Goal: Information Seeking & Learning: Learn about a topic

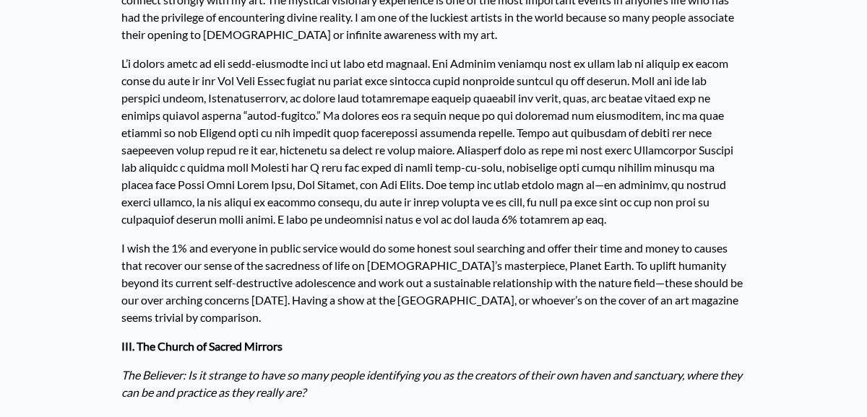
scroll to position [2151, 0]
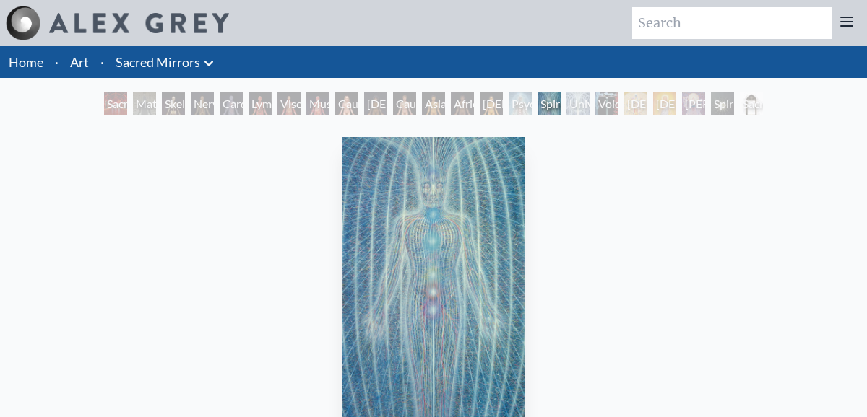
click at [143, 109] on div "Material World" at bounding box center [144, 103] width 23 height 23
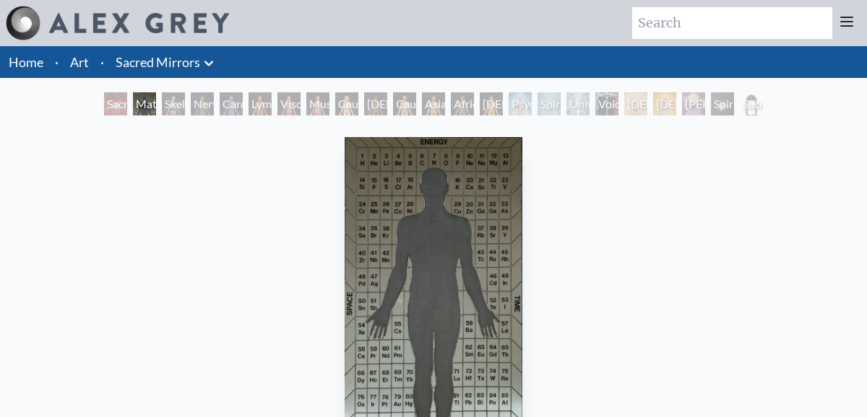
click at [199, 116] on div "Sacred Mirrors Room, Entheon Material World Skeletal System Nervous System Card…" at bounding box center [433, 105] width 664 height 27
click at [203, 105] on div "Nervous System" at bounding box center [202, 103] width 23 height 23
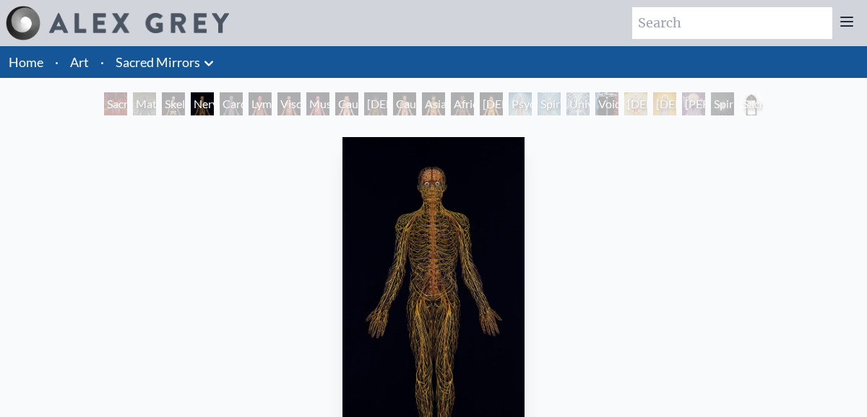
click at [532, 104] on div "Psychic Energy System" at bounding box center [519, 103] width 23 height 23
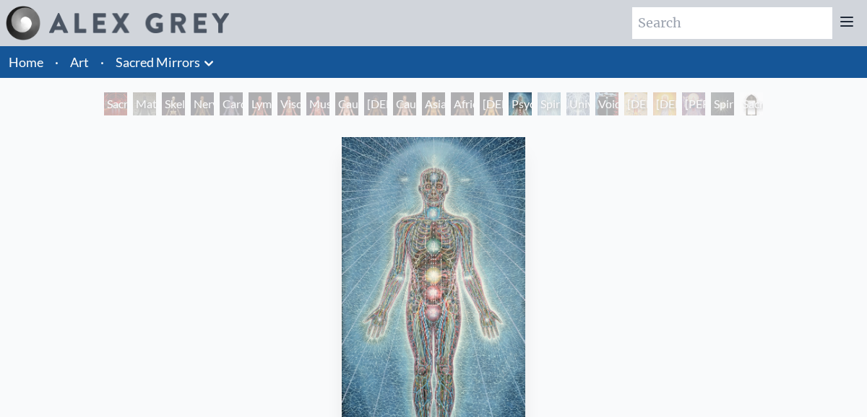
click at [724, 20] on input "search" at bounding box center [732, 23] width 200 height 32
type input "heart toroidal field"
click at [77, 58] on link "Art" at bounding box center [79, 62] width 19 height 20
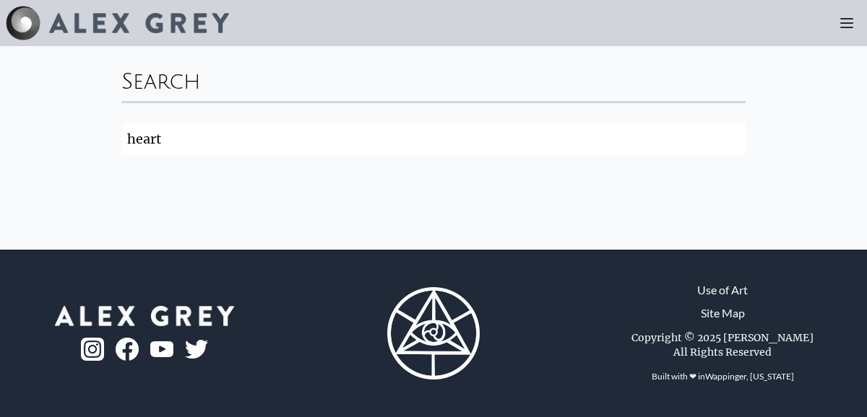
click button "Search" at bounding box center [0, 0] width 0 height 0
click at [207, 139] on input "heart" at bounding box center [433, 139] width 624 height 32
click button "Search" at bounding box center [0, 0] width 0 height 0
type input "heart toroidal field"
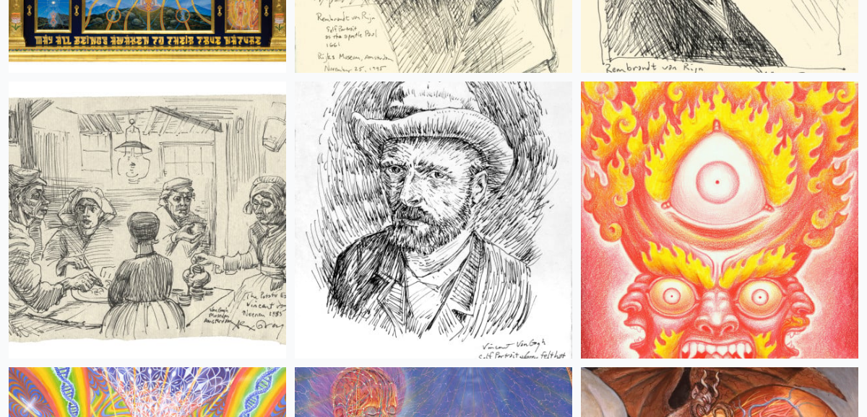
scroll to position [20387, 0]
